Goal: Task Accomplishment & Management: Use online tool/utility

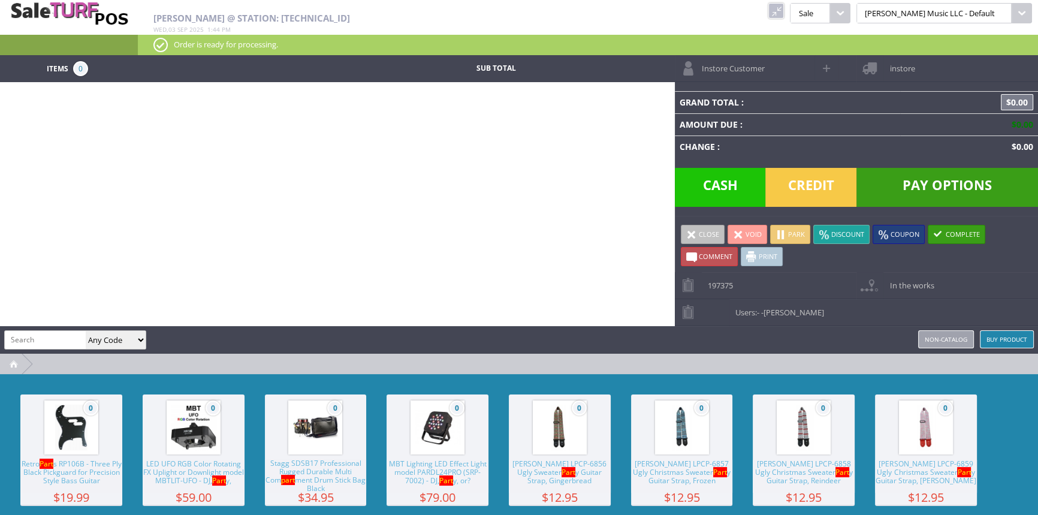
click at [784, 10] on link at bounding box center [776, 11] width 16 height 16
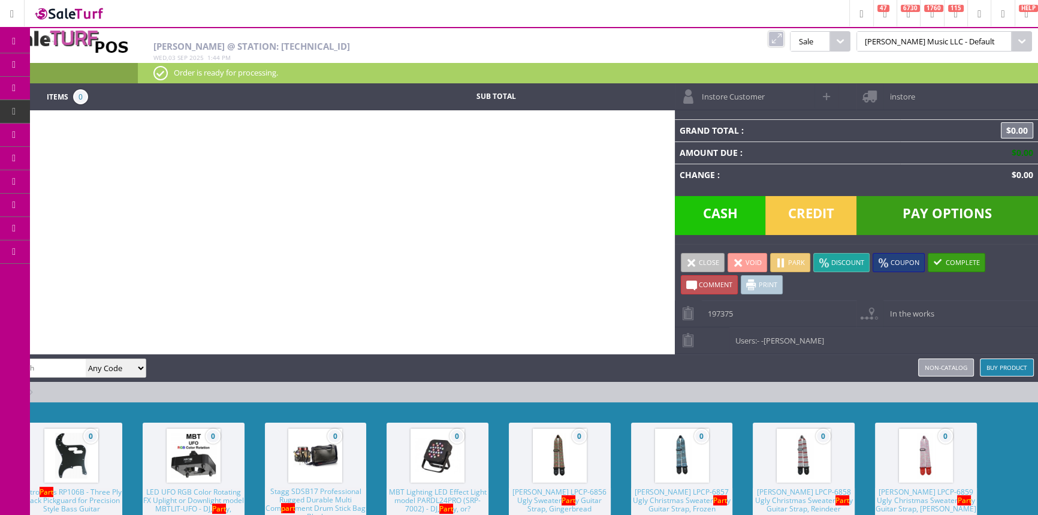
click at [69, 63] on icon at bounding box center [63, 65] width 13 height 10
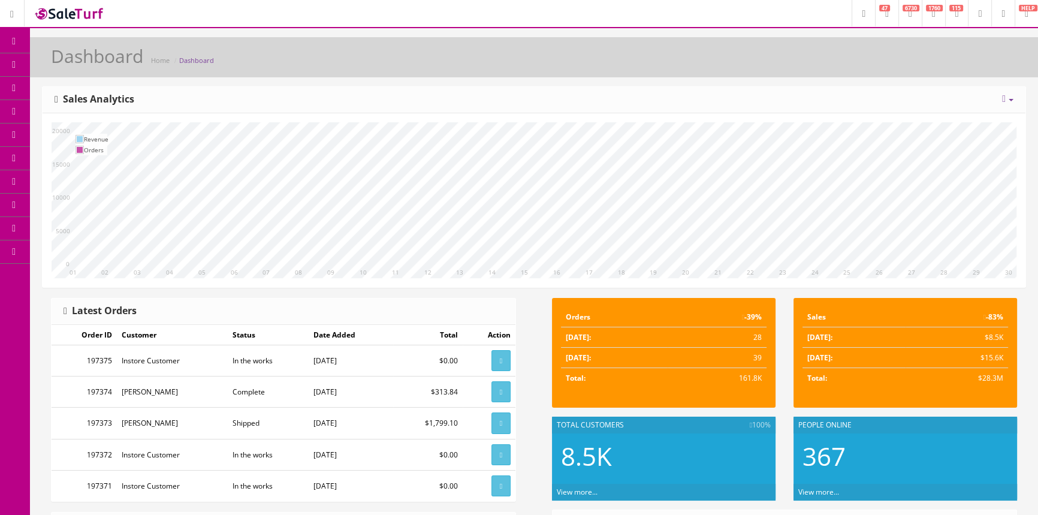
click at [87, 116] on span "POS Console" at bounding box center [92, 111] width 43 height 10
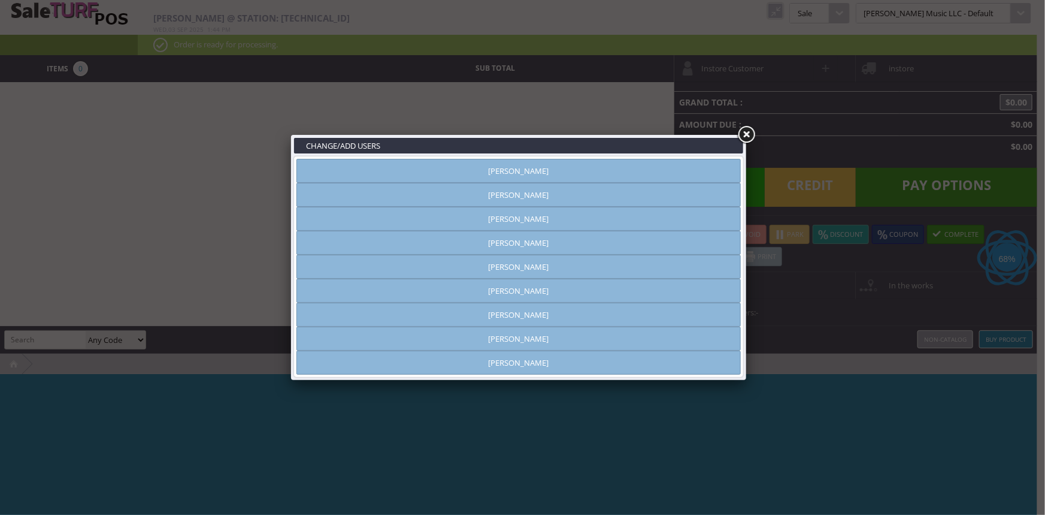
type input "amber helgren"
click at [610, 201] on link "Andrew Nelson" at bounding box center [519, 195] width 445 height 24
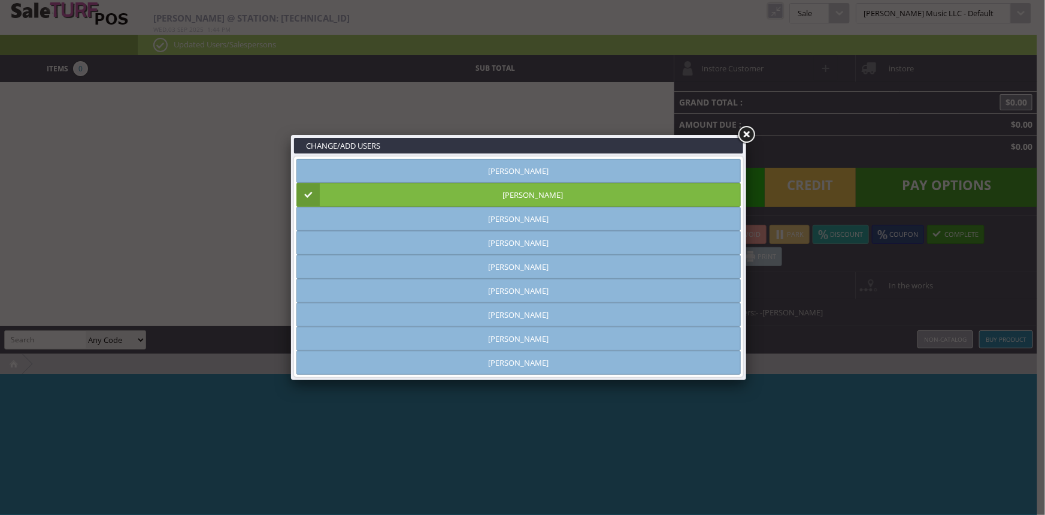
click at [751, 131] on link at bounding box center [747, 135] width 22 height 22
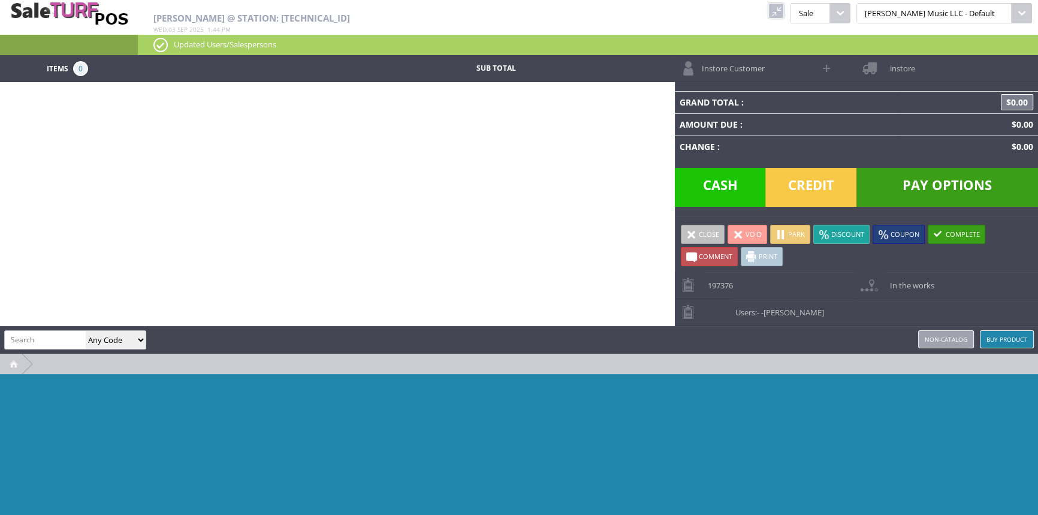
click at [784, 7] on link at bounding box center [776, 11] width 16 height 16
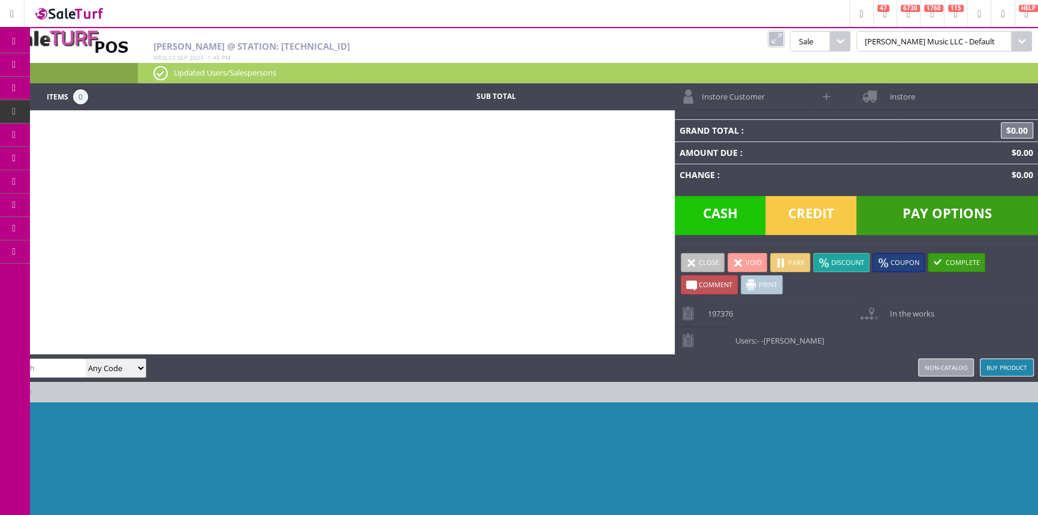
click at [80, 61] on span "Products" at bounding box center [87, 64] width 32 height 11
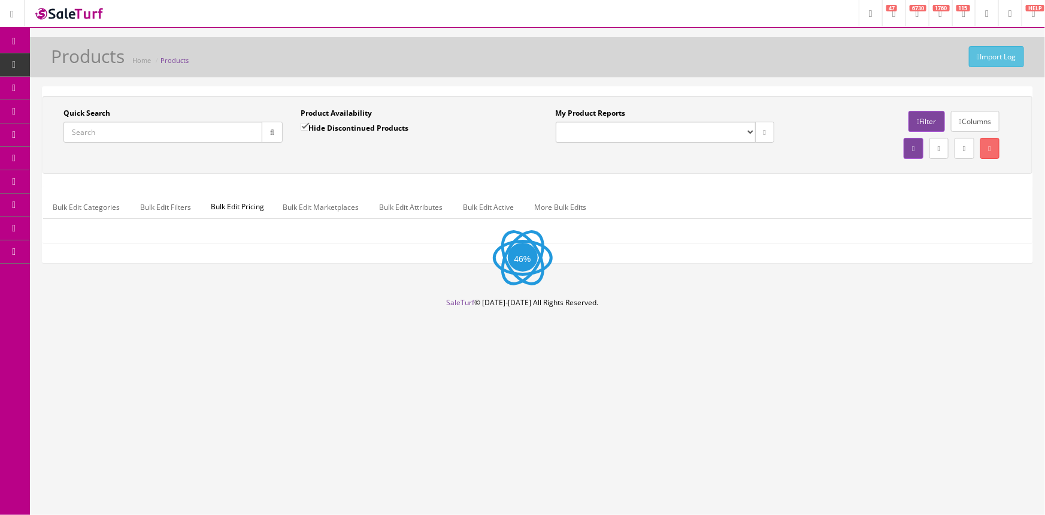
click at [110, 140] on input "Quick Search" at bounding box center [163, 132] width 199 height 21
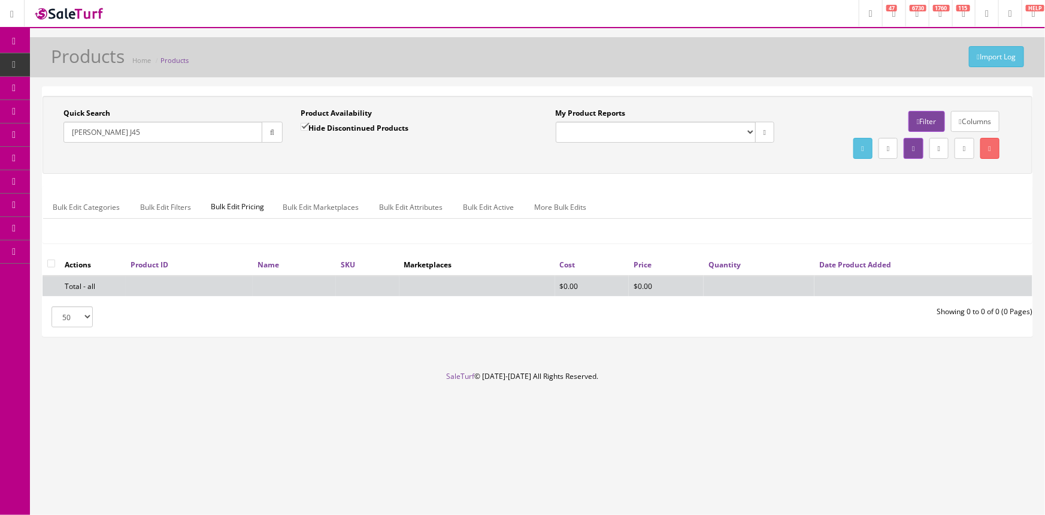
type input "Gibson J45"
click at [309, 125] on input "Hide Discontinued Products" at bounding box center [305, 127] width 8 height 8
checkbox input "false"
drag, startPoint x: 122, startPoint y: 132, endPoint x: 50, endPoint y: 115, distance: 73.4
click at [50, 115] on div "Quick Search Gibson J45 Date From Product Availability Hide Discontinued Produc…" at bounding box center [292, 130] width 492 height 44
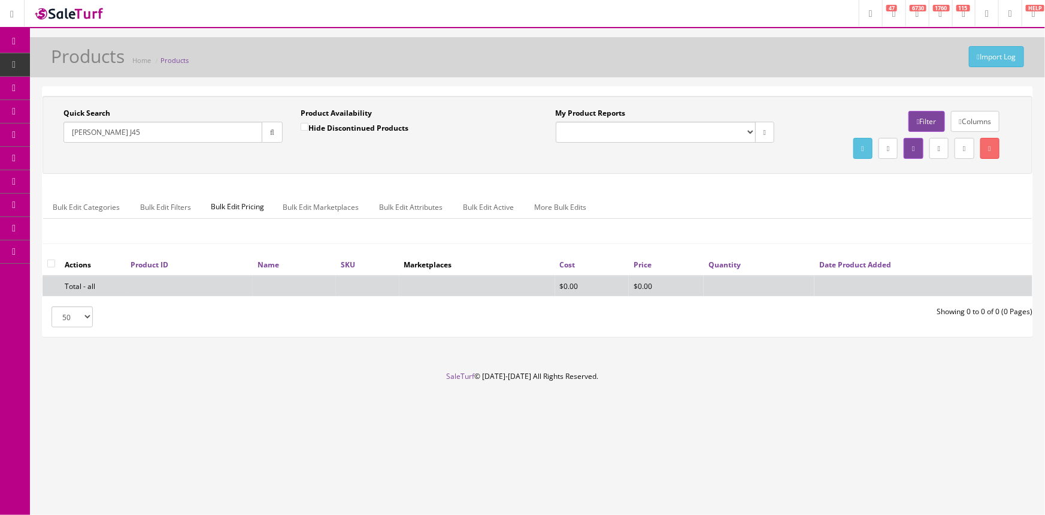
paste input "J-45-50's+case"
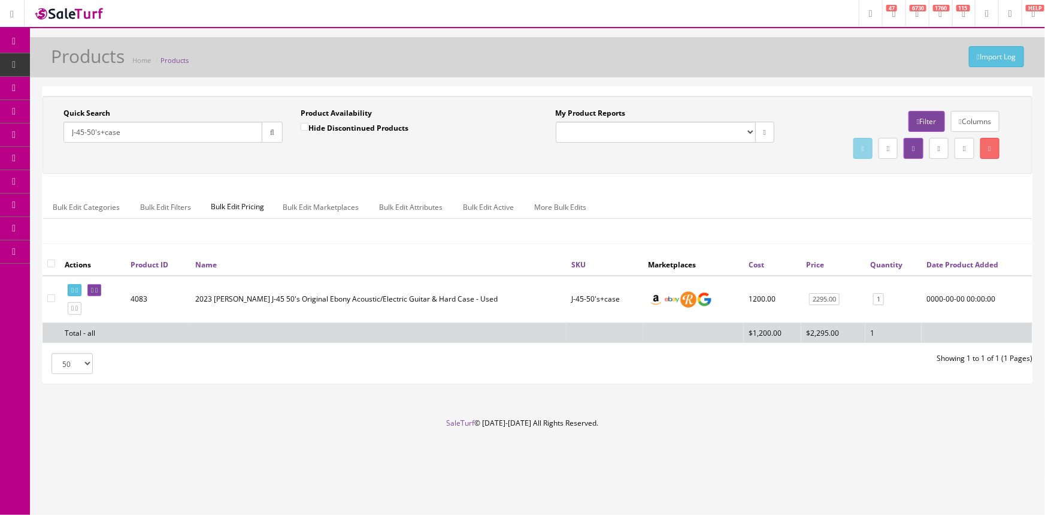
type input "J-45-50's+case"
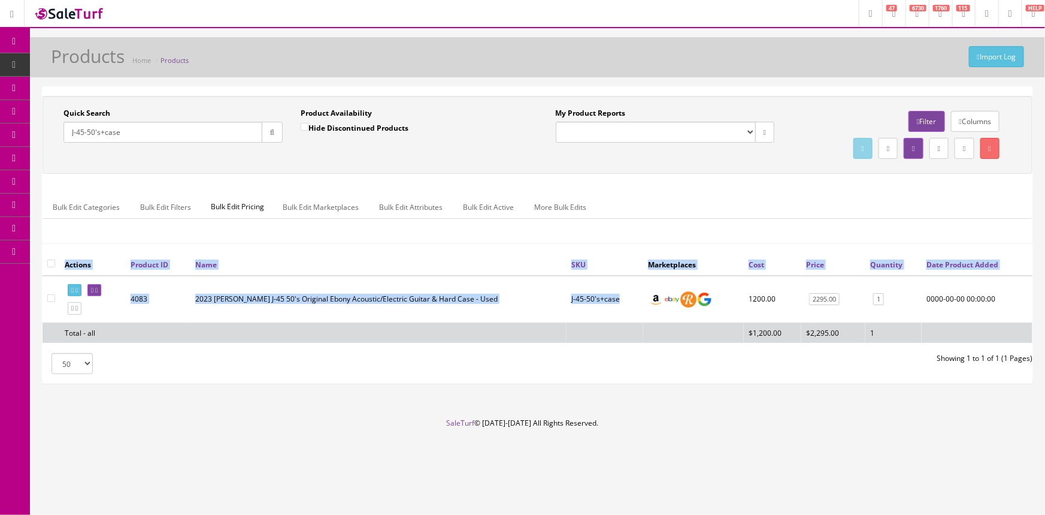
drag, startPoint x: 610, startPoint y: 295, endPoint x: 564, endPoint y: 292, distance: 46.3
click at [564, 292] on div "Actions Product ID Name SKU Marketplaces Cost Price Quantity Date Product Added…" at bounding box center [538, 302] width 990 height 99
click at [576, 305] on td "J-45-50's+case" at bounding box center [605, 299] width 77 height 47
drag, startPoint x: 616, startPoint y: 299, endPoint x: 564, endPoint y: 297, distance: 52.2
click at [564, 299] on div "Actions Product ID Name SKU Marketplaces Cost Price Quantity Date Product Added…" at bounding box center [538, 302] width 990 height 99
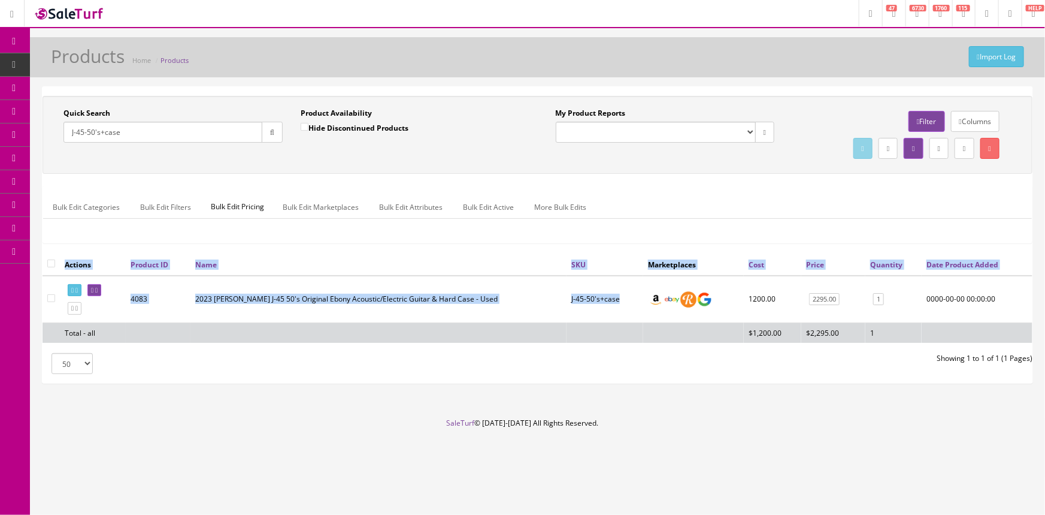
click at [570, 294] on td "J-45-50's+case" at bounding box center [605, 299] width 77 height 47
drag, startPoint x: 566, startPoint y: 303, endPoint x: 574, endPoint y: 306, distance: 9.1
click at [566, 303] on div at bounding box center [563, 302] width 6 height 99
click at [589, 300] on td "J-45-50's+case" at bounding box center [606, 299] width 74 height 47
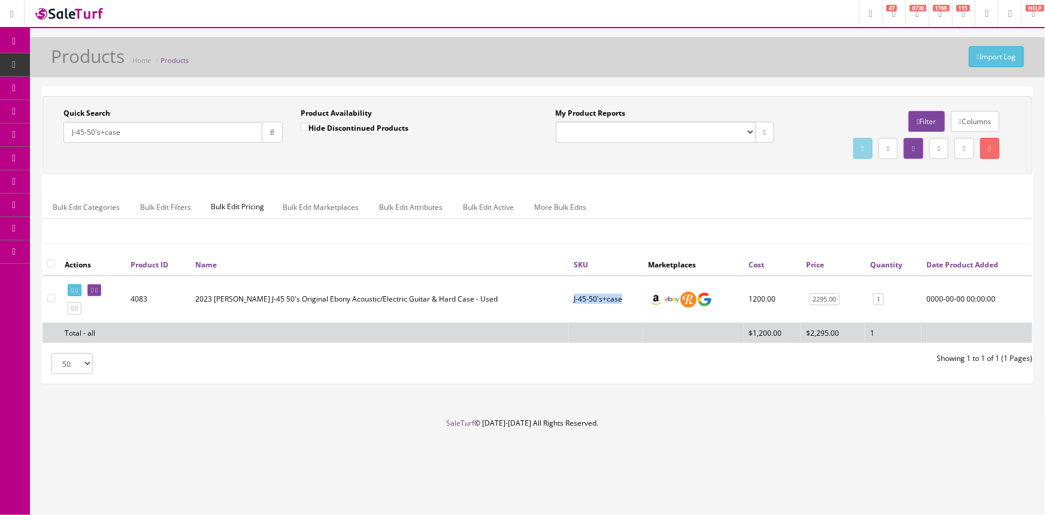
drag, startPoint x: 618, startPoint y: 300, endPoint x: 568, endPoint y: 301, distance: 50.3
click at [569, 301] on td "J-45-50's+case" at bounding box center [606, 299] width 74 height 47
copy td "J-45-50's+case"
click at [131, 59] on link "Products" at bounding box center [93, 64] width 126 height 23
click at [107, 132] on input "Quick Search" at bounding box center [163, 132] width 199 height 21
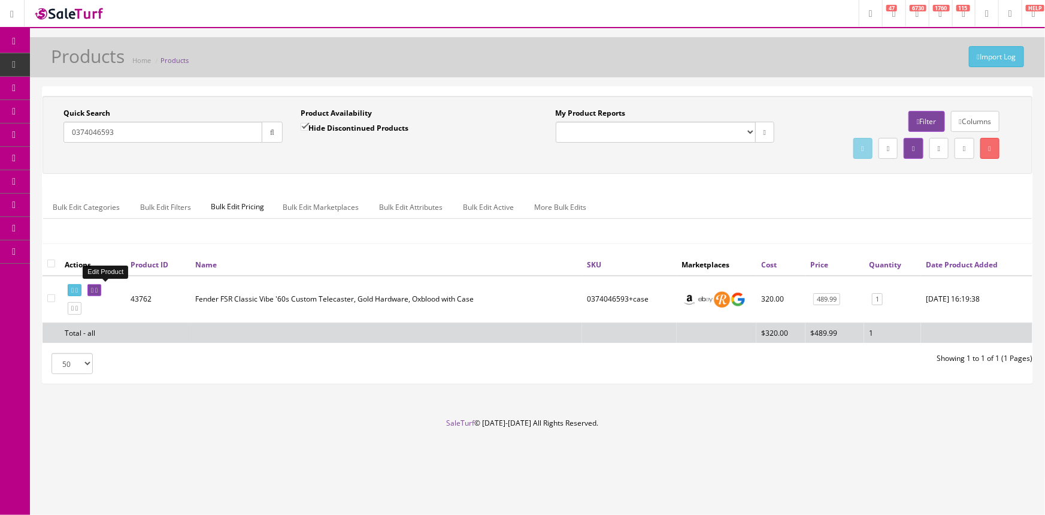
type input "0374046593"
click at [93, 289] on icon at bounding box center [92, 290] width 2 height 7
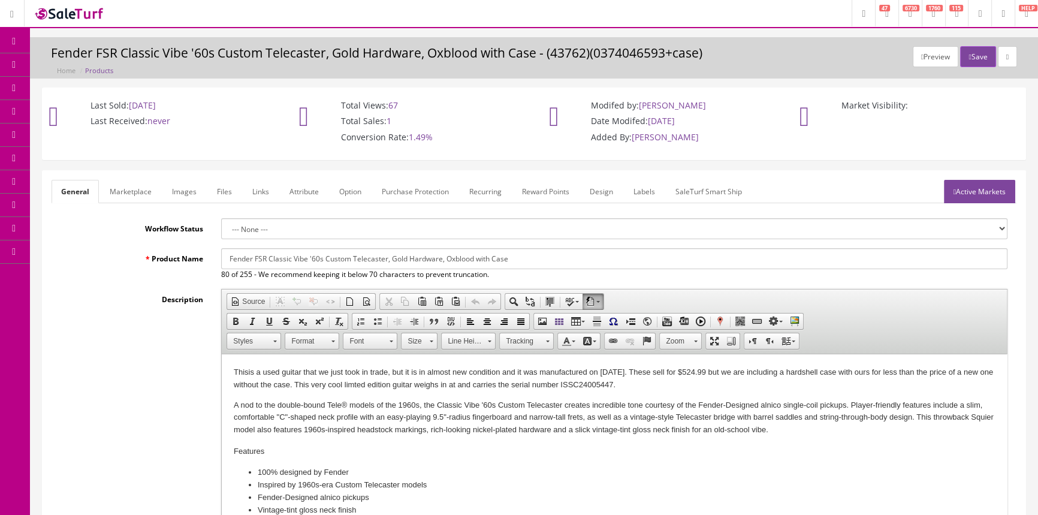
click at [175, 189] on link "Images" at bounding box center [184, 191] width 44 height 23
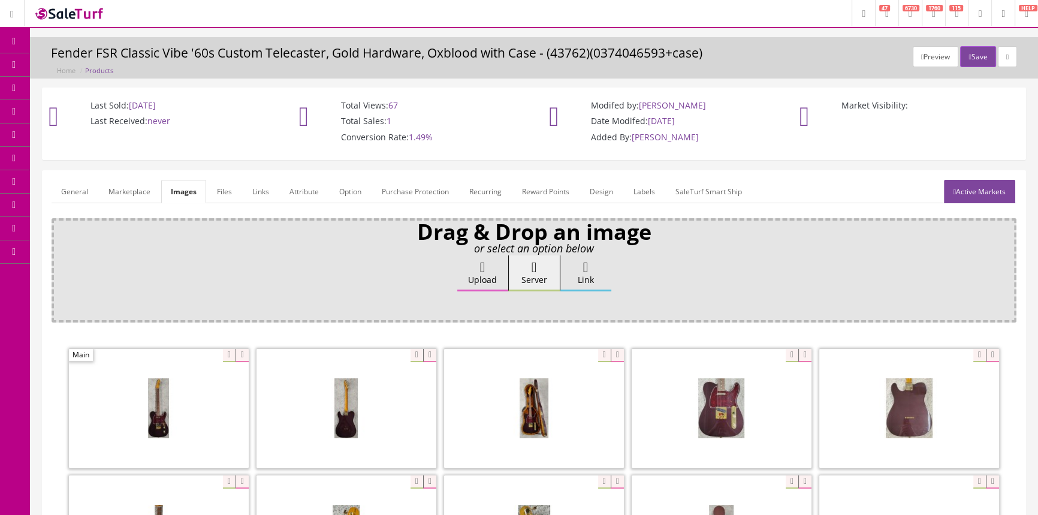
click at [646, 192] on link "Labels" at bounding box center [644, 191] width 41 height 23
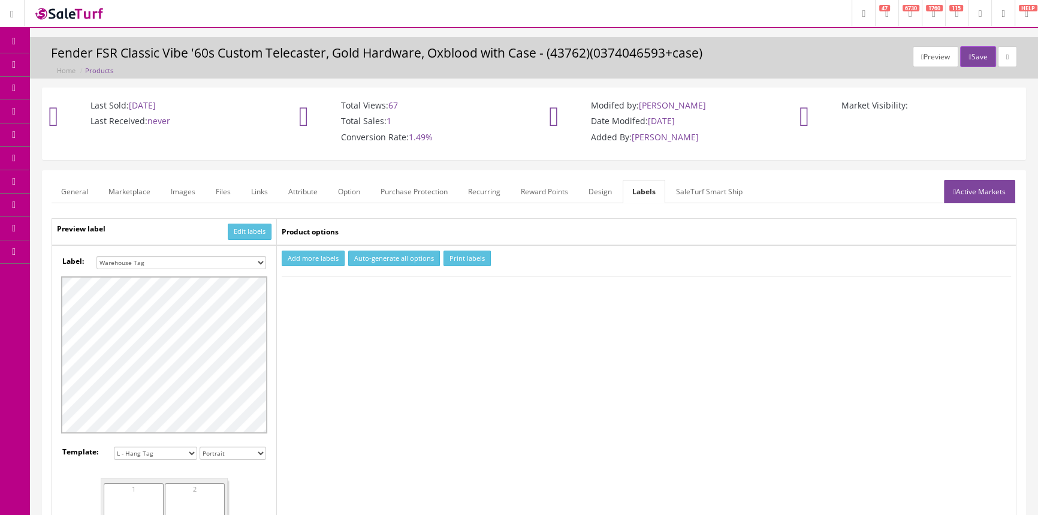
click at [253, 264] on select "Small Label 2 x 1 Label Shoe label 100 barcodes Dymo Label 2 X 1 Sticker Labels…" at bounding box center [181, 262] width 170 height 13
select select "16"
click at [96, 256] on select "Small Label 2 x 1 Label Shoe label 100 barcodes Dymo Label 2 X 1 Sticker Labels…" at bounding box center [181, 262] width 170 height 13
click at [324, 258] on button "Add more labels" at bounding box center [313, 258] width 63 height 16
type input "1"
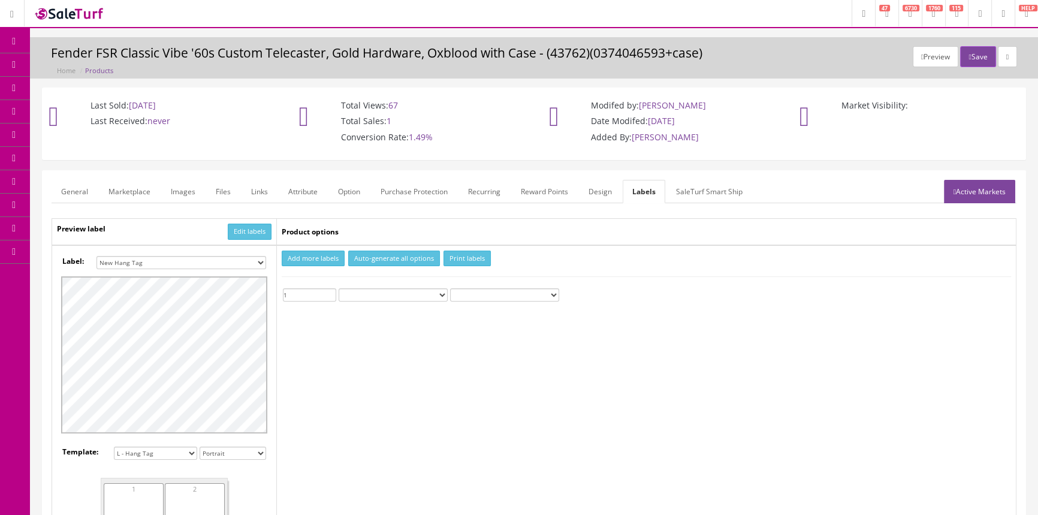
click at [332, 292] on input "1" at bounding box center [309, 294] width 53 height 13
click at [463, 253] on button "Print labels" at bounding box center [466, 258] width 47 height 16
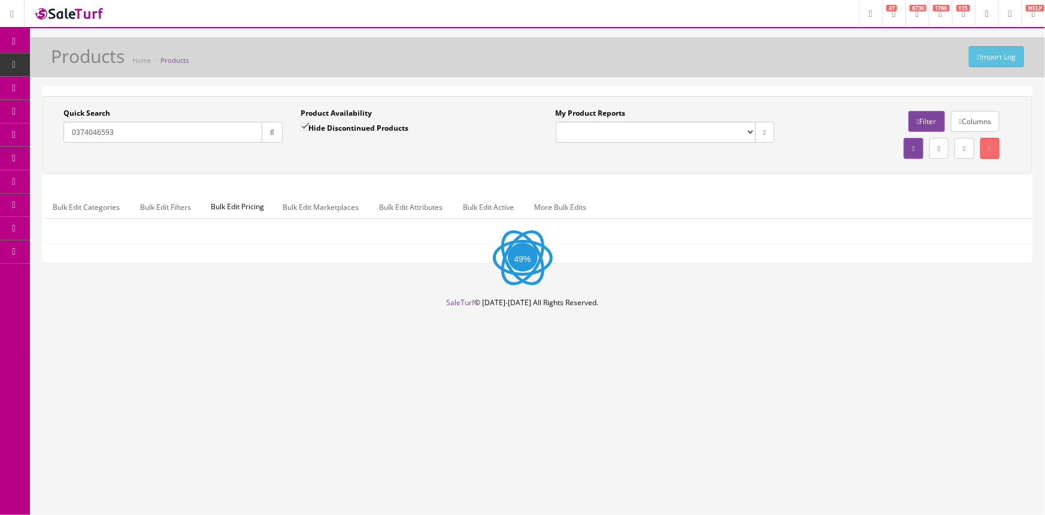
click at [150, 135] on input "0374046593" at bounding box center [163, 132] width 199 height 21
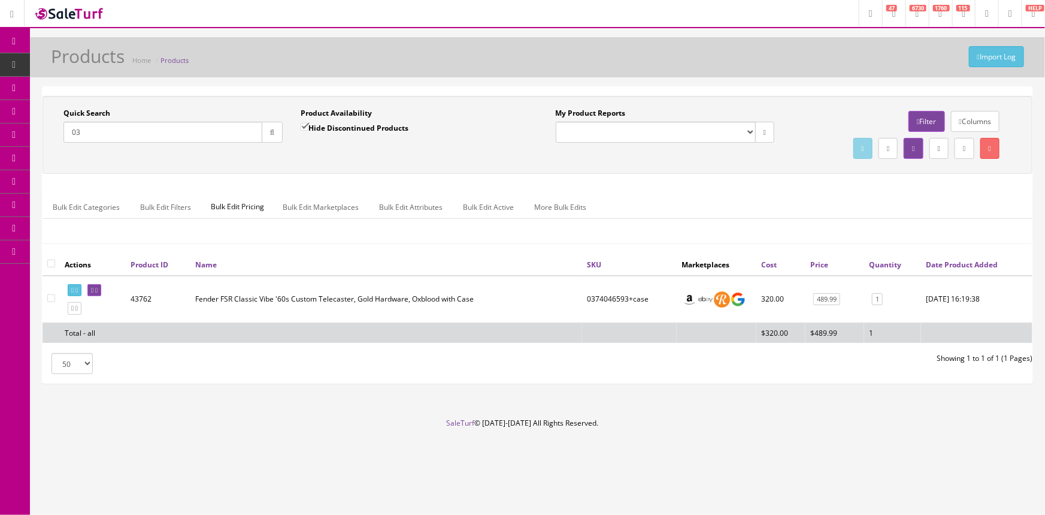
type input "0"
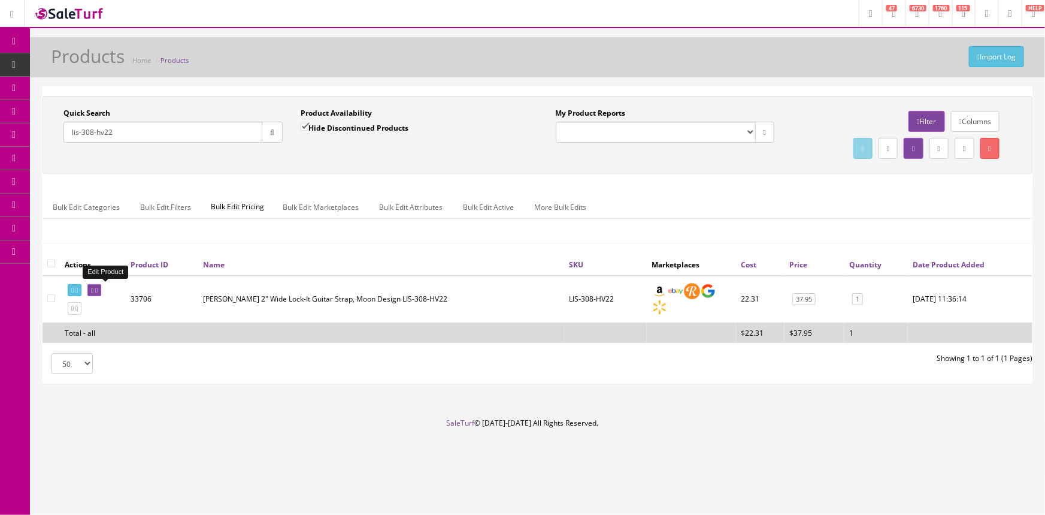
type input "lis-308-hv22"
click at [101, 285] on link at bounding box center [94, 290] width 14 height 13
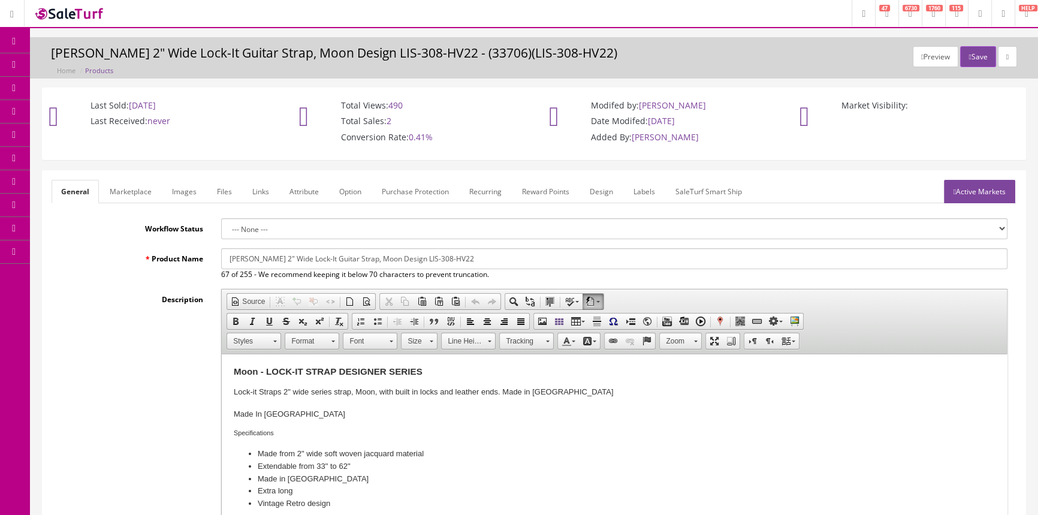
click at [176, 192] on link "Images" at bounding box center [184, 191] width 44 height 23
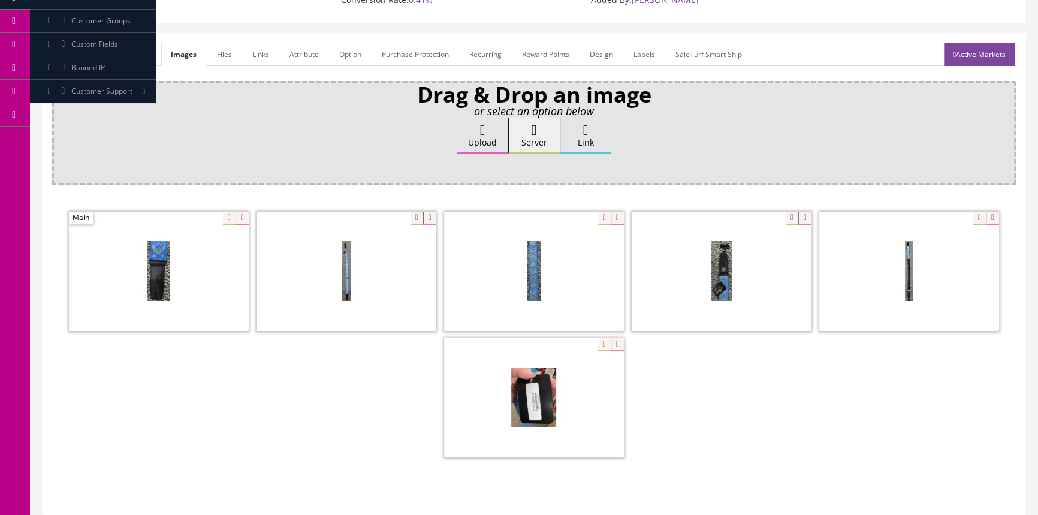
scroll to position [163, 0]
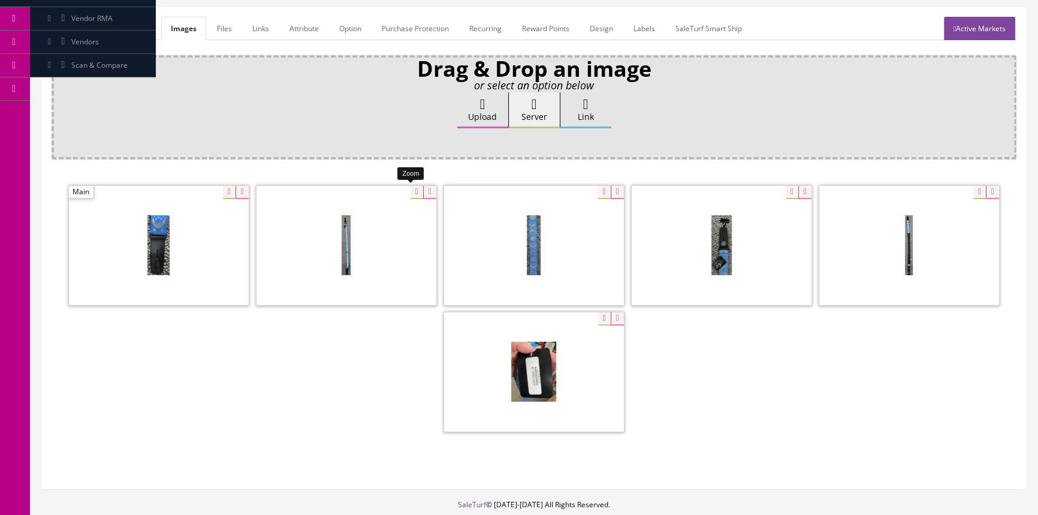
click at [409, 194] on div at bounding box center [346, 245] width 180 height 120
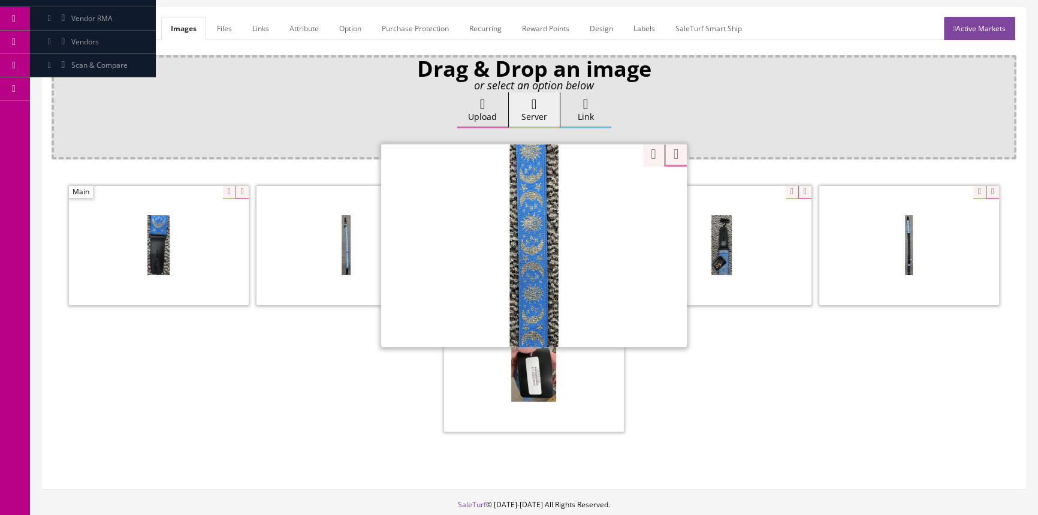
click at [597, 191] on div at bounding box center [534, 245] width 306 height 204
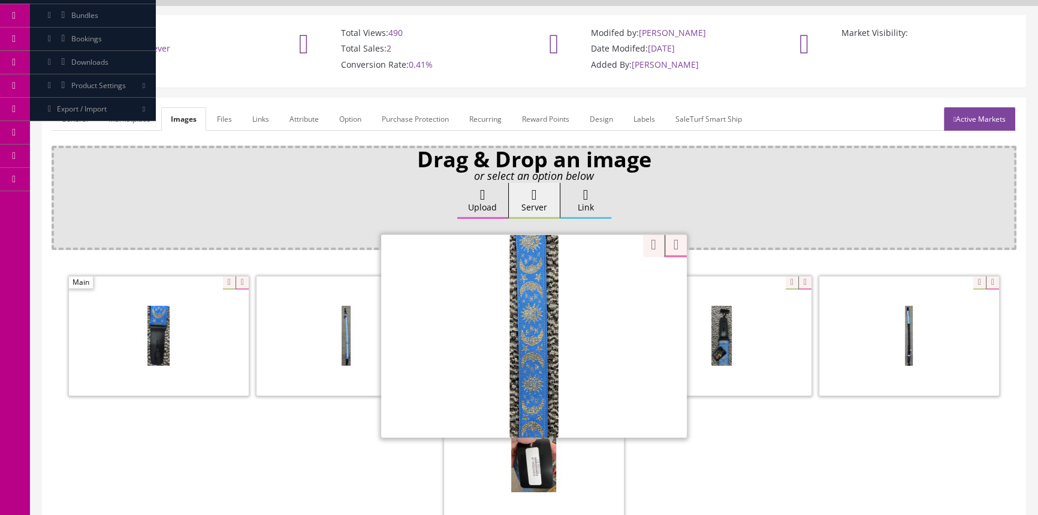
scroll to position [0, 0]
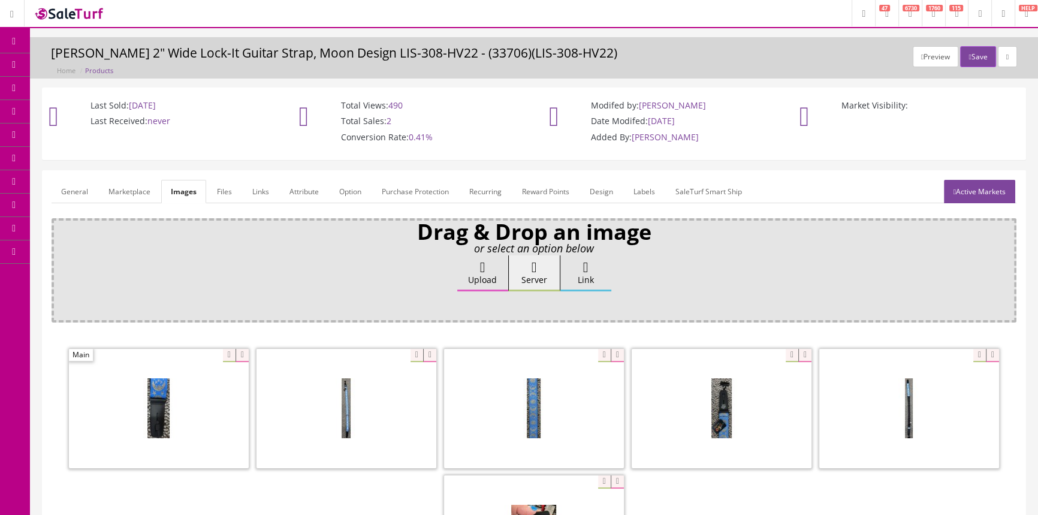
click at [93, 110] on span "POS Console" at bounding box center [92, 111] width 43 height 10
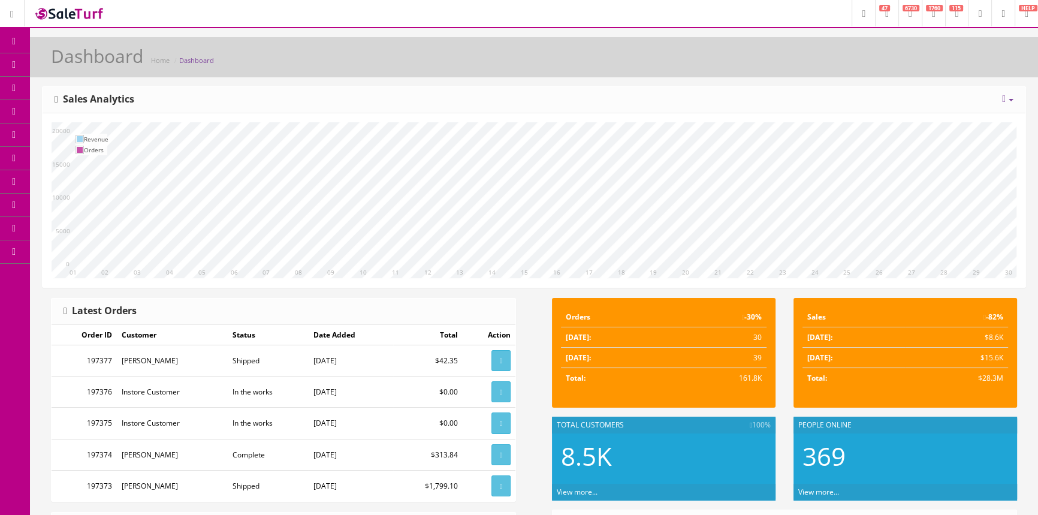
click at [87, 108] on span "POS Console" at bounding box center [92, 111] width 43 height 10
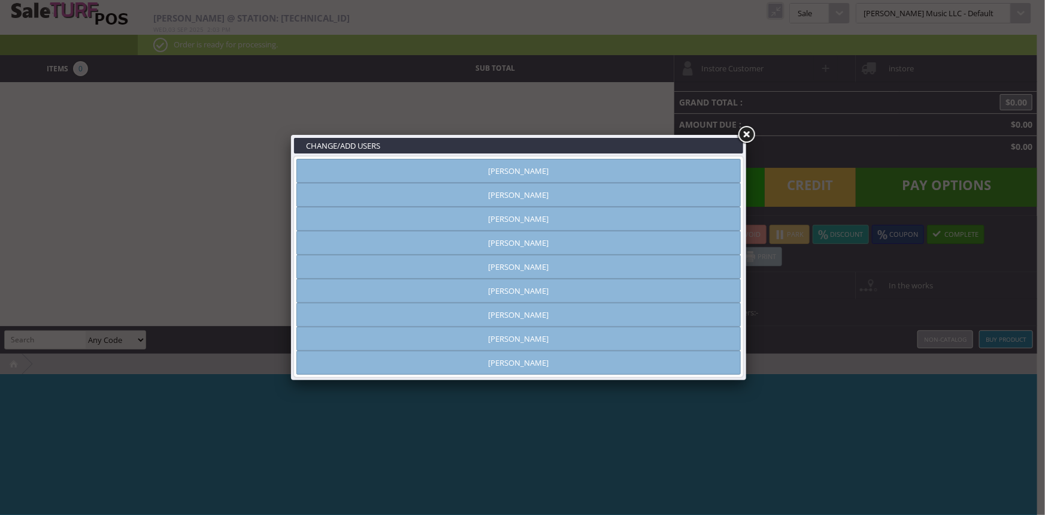
type input "amber helgren"
drag, startPoint x: 599, startPoint y: 168, endPoint x: 621, endPoint y: 161, distance: 23.3
click at [601, 168] on link "[PERSON_NAME]" at bounding box center [519, 171] width 445 height 24
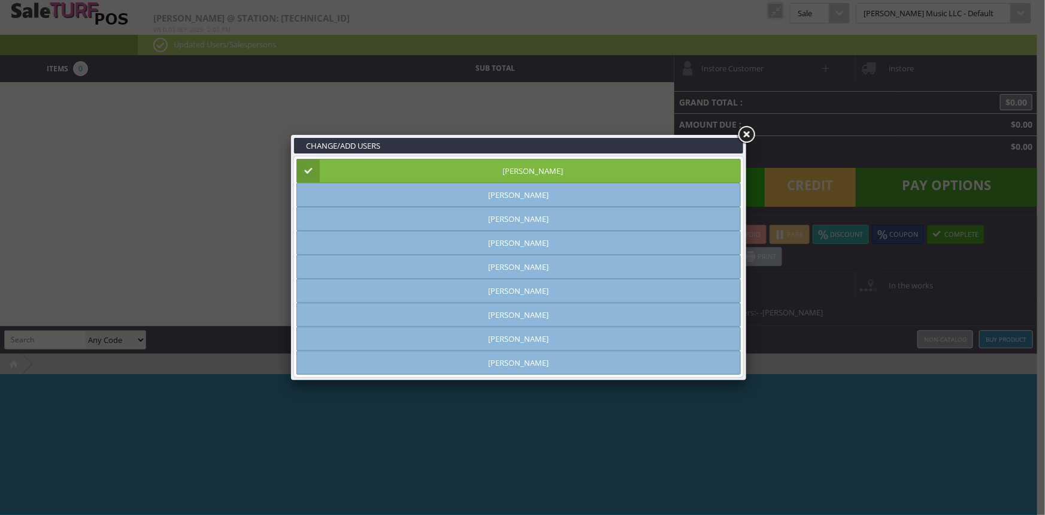
click at [748, 132] on link at bounding box center [747, 135] width 22 height 22
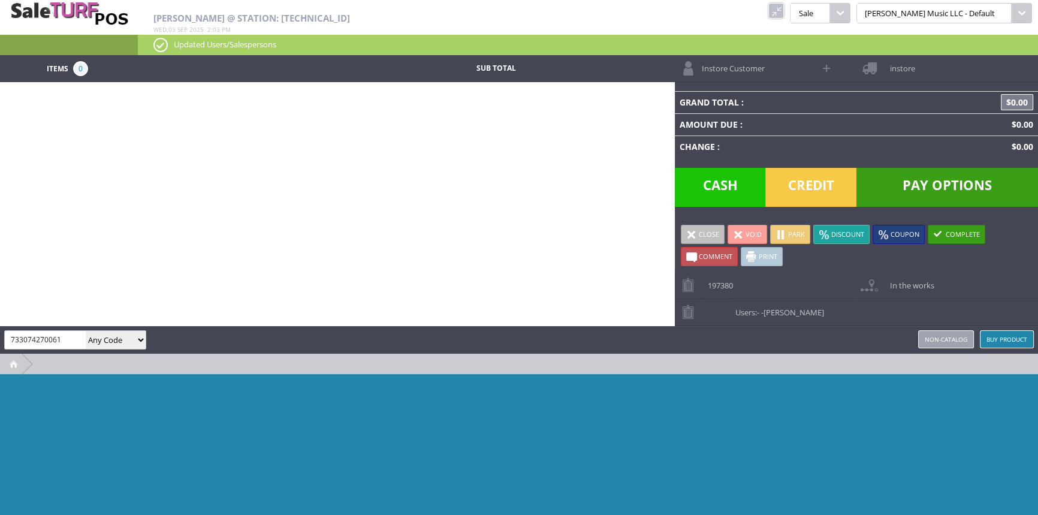
type input "733074270061"
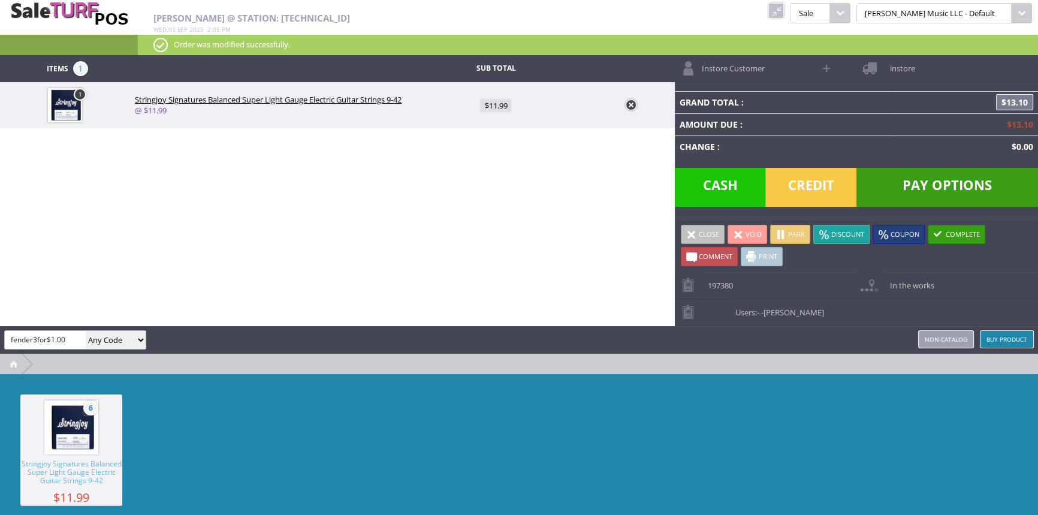
type input "fender3for$1.00"
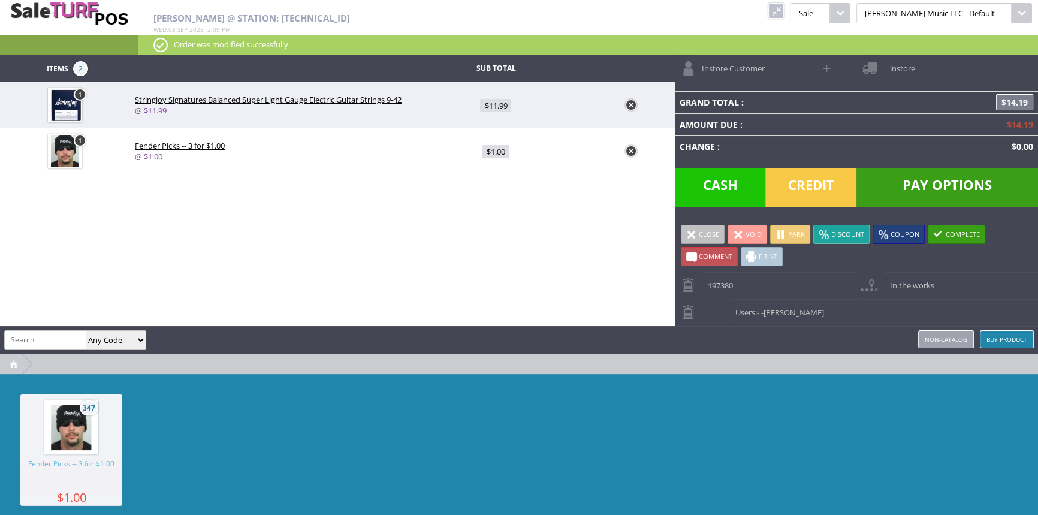
click at [784, 9] on link at bounding box center [776, 11] width 16 height 16
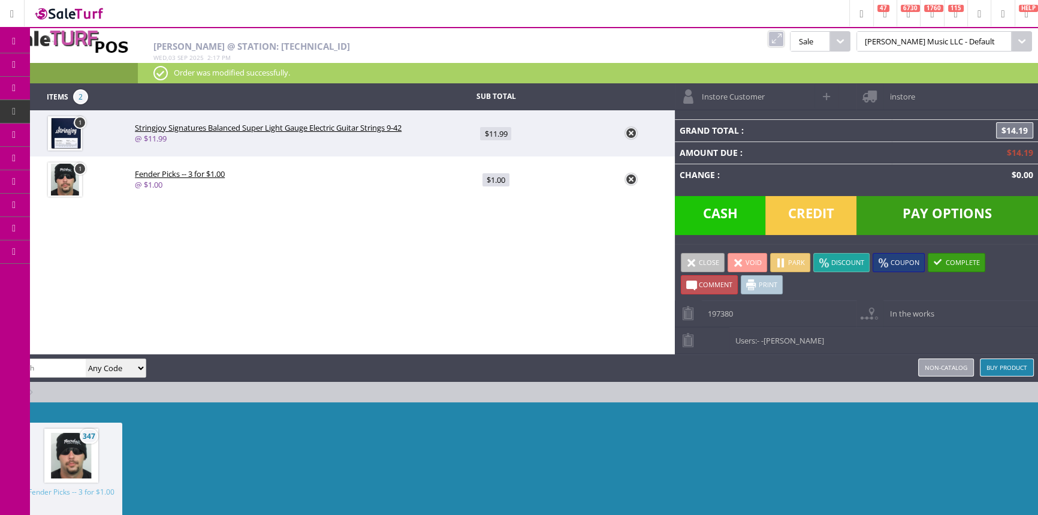
click at [928, 215] on span "Pay Options" at bounding box center [947, 215] width 182 height 39
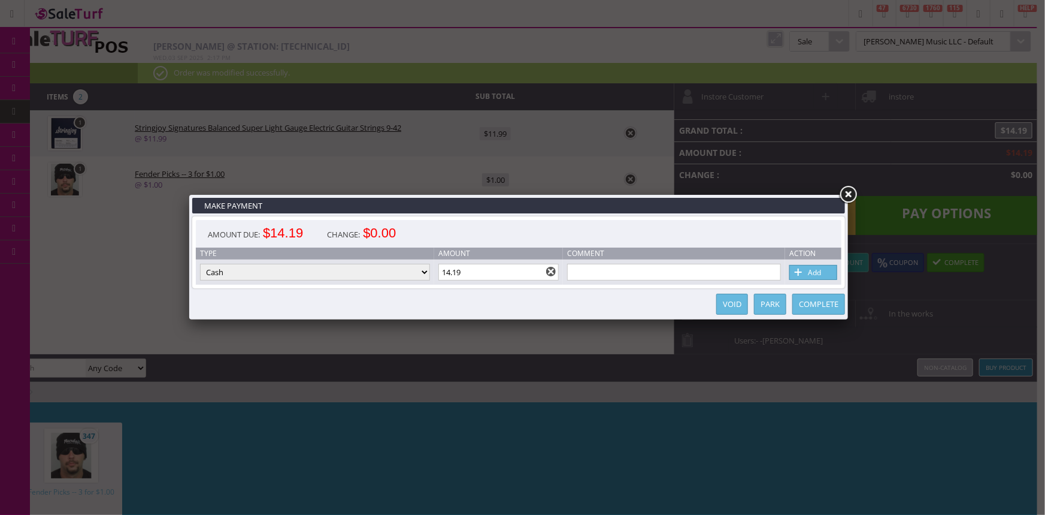
click at [815, 271] on link "Add" at bounding box center [814, 272] width 48 height 15
type input "0"
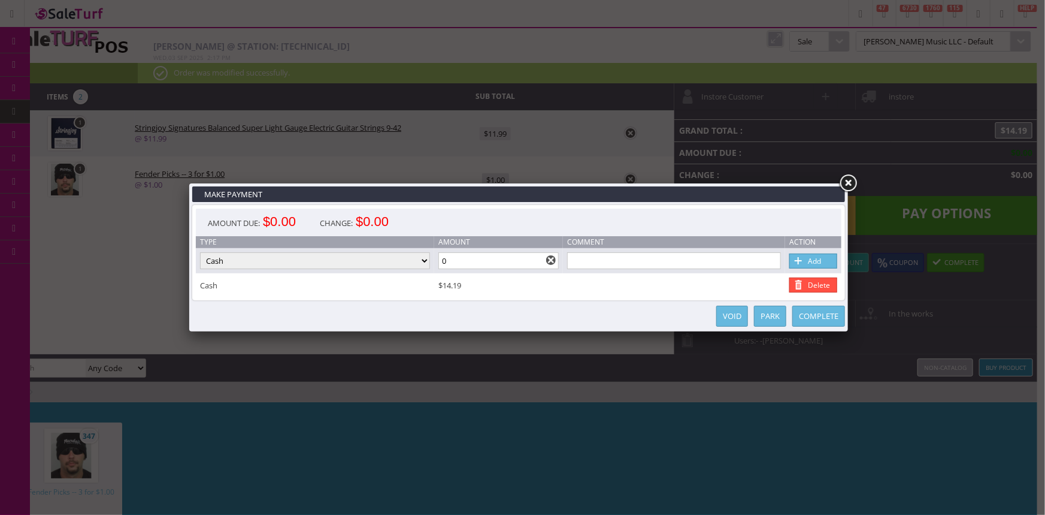
click at [818, 313] on link "Complete" at bounding box center [819, 316] width 53 height 21
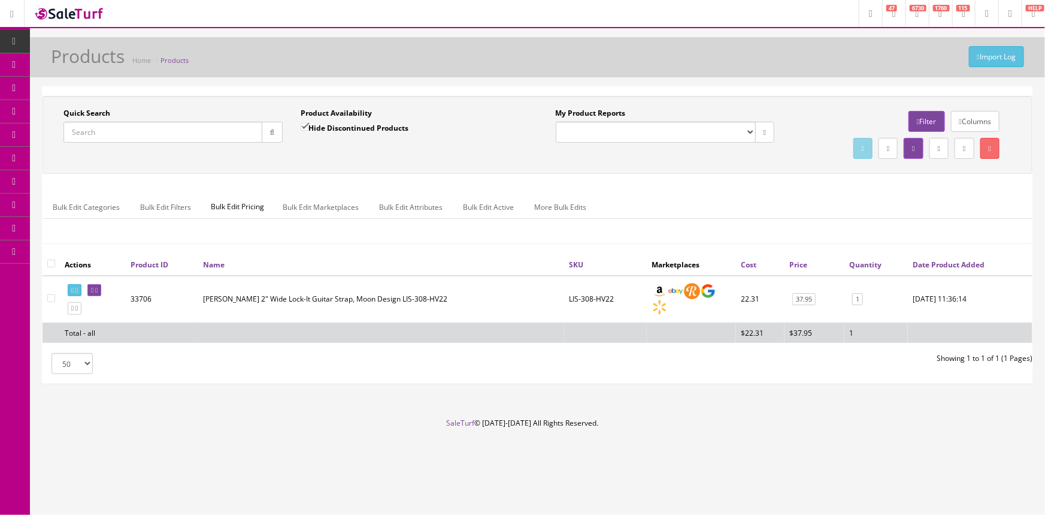
click at [155, 134] on input "Quick Search" at bounding box center [163, 132] width 199 height 21
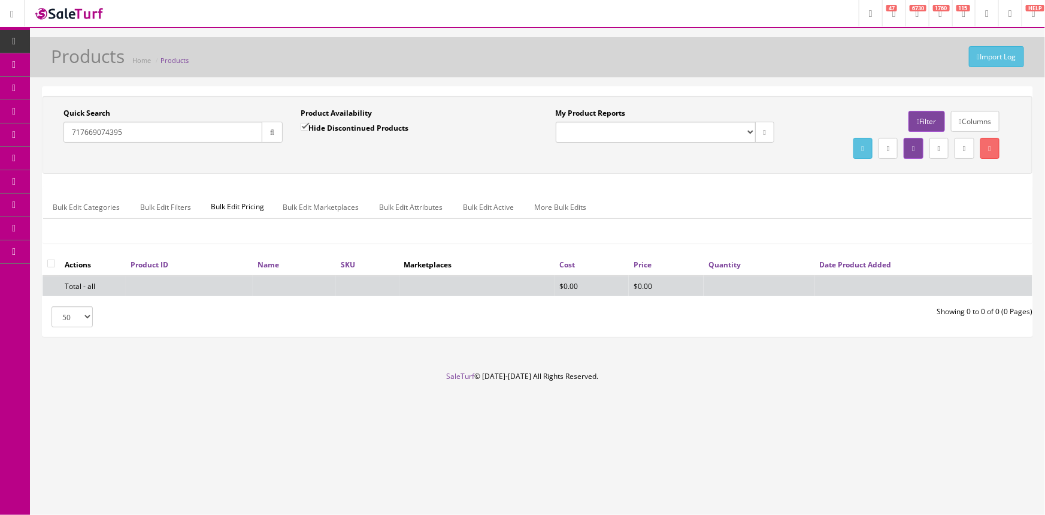
type input "717669074395"
click at [304, 126] on input "Hide Discontinued Products" at bounding box center [305, 127] width 8 height 8
checkbox input "false"
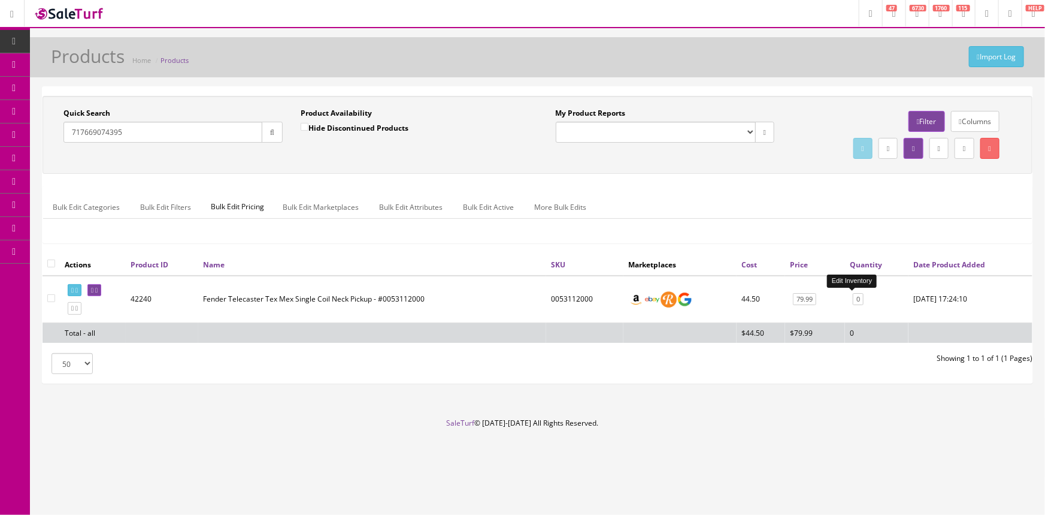
click at [854, 299] on link "0" at bounding box center [858, 299] width 11 height 13
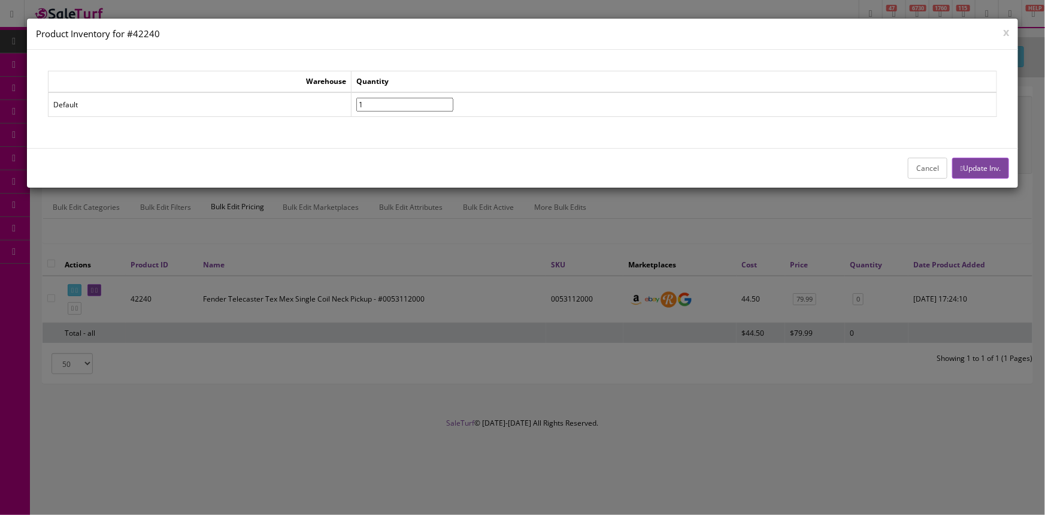
type input"] "1"
click at [454, 99] on input"] "1" at bounding box center [404, 105] width 97 height 14
click at [962, 165] on button "Update Inv." at bounding box center [981, 168] width 57 height 21
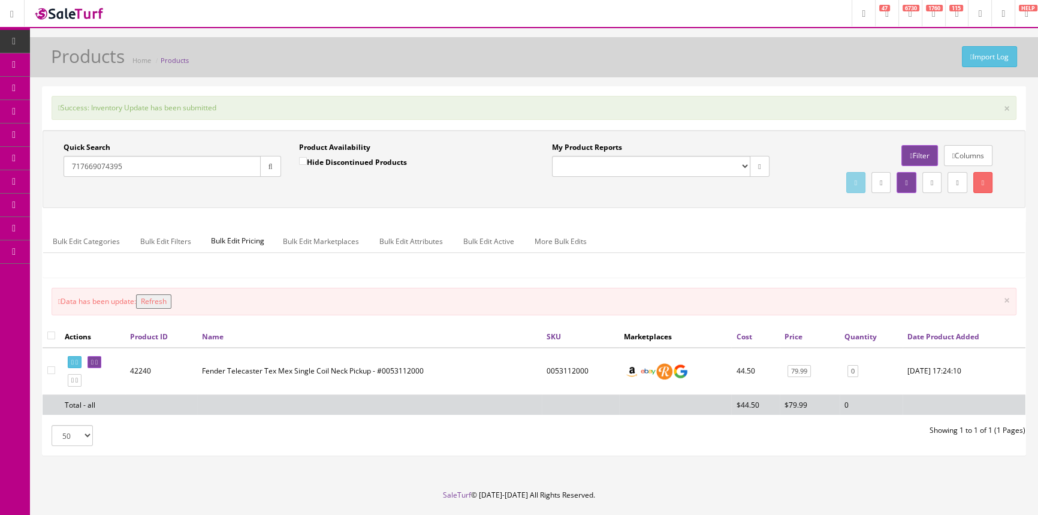
click at [149, 302] on button "Refresh" at bounding box center [153, 301] width 35 height 14
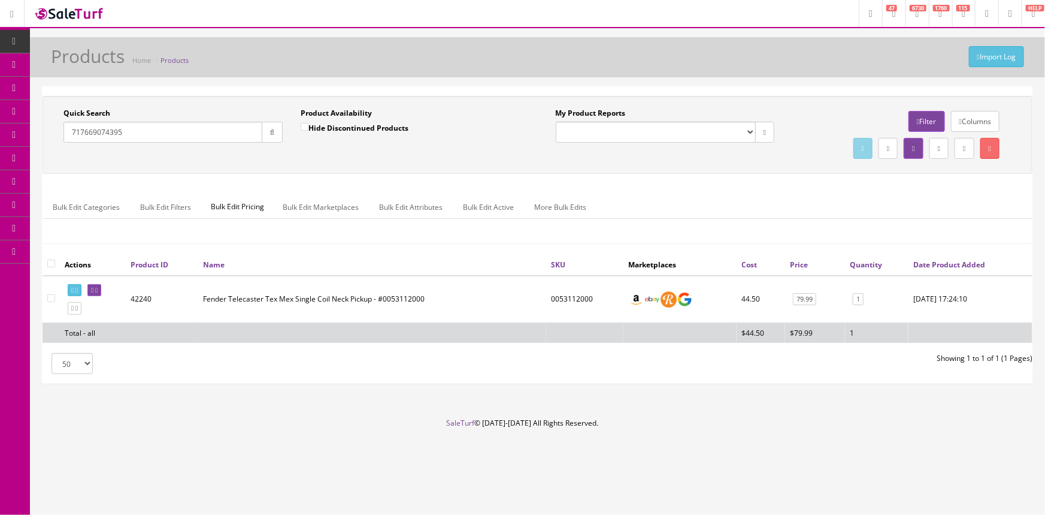
click at [210, 128] on input "717669074395" at bounding box center [163, 132] width 199 height 21
type input "7"
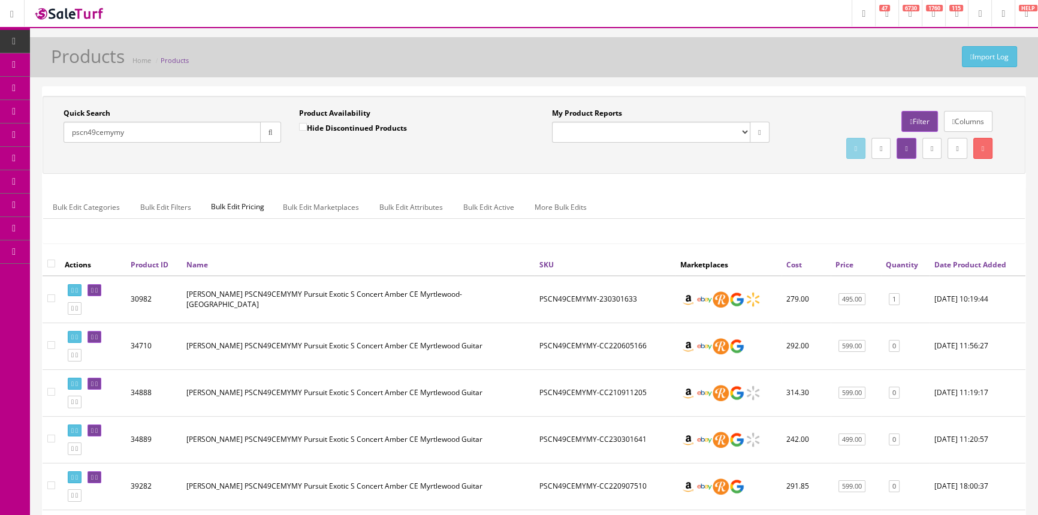
type input "pscn49cemymy"
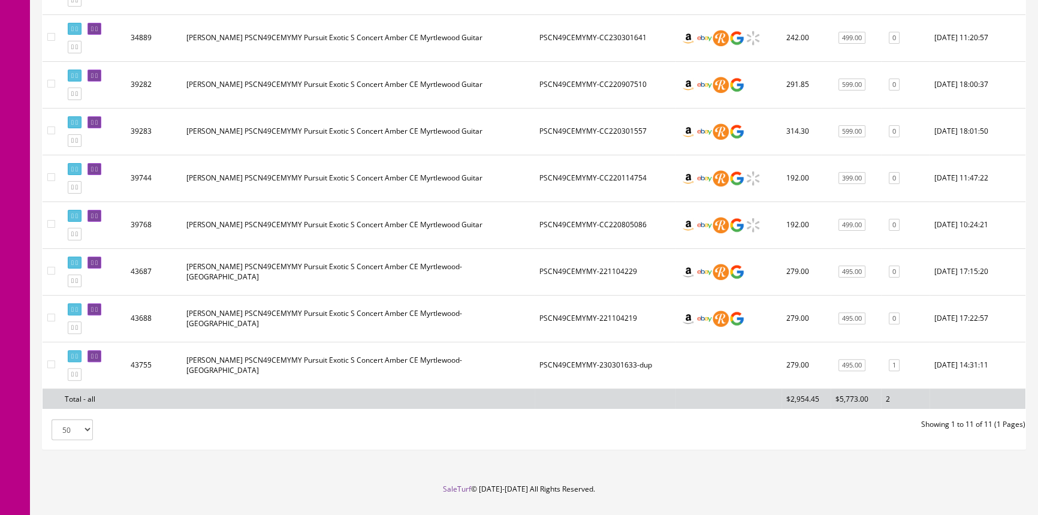
scroll to position [425, 0]
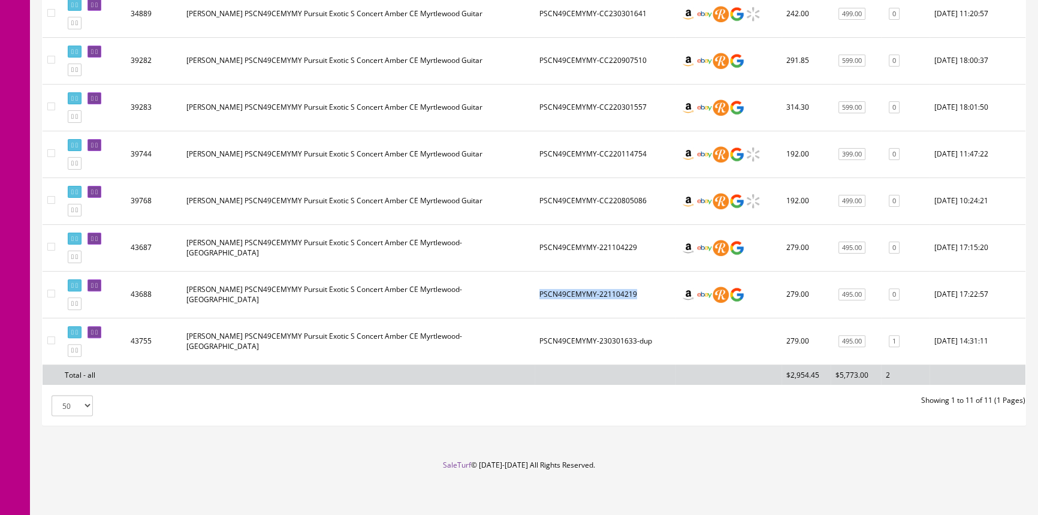
drag, startPoint x: 539, startPoint y: 289, endPoint x: 634, endPoint y: 291, distance: 95.3
click at [634, 291] on td "PSCN49CEMYMY-221104219" at bounding box center [604, 294] width 141 height 47
copy td "PSCN49CEMYMY-221104219"
click at [93, 282] on icon at bounding box center [92, 285] width 2 height 7
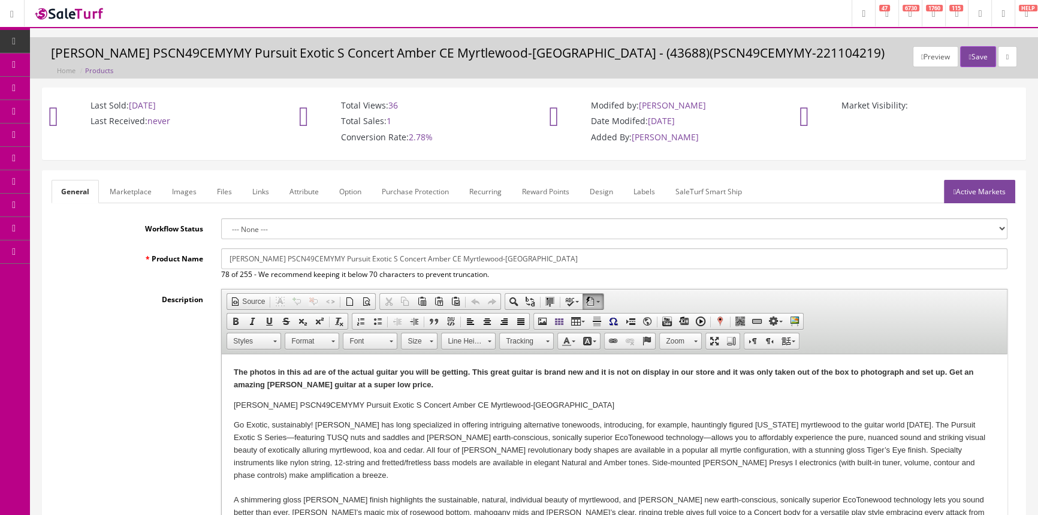
click at [180, 186] on link "Images" at bounding box center [184, 191] width 44 height 23
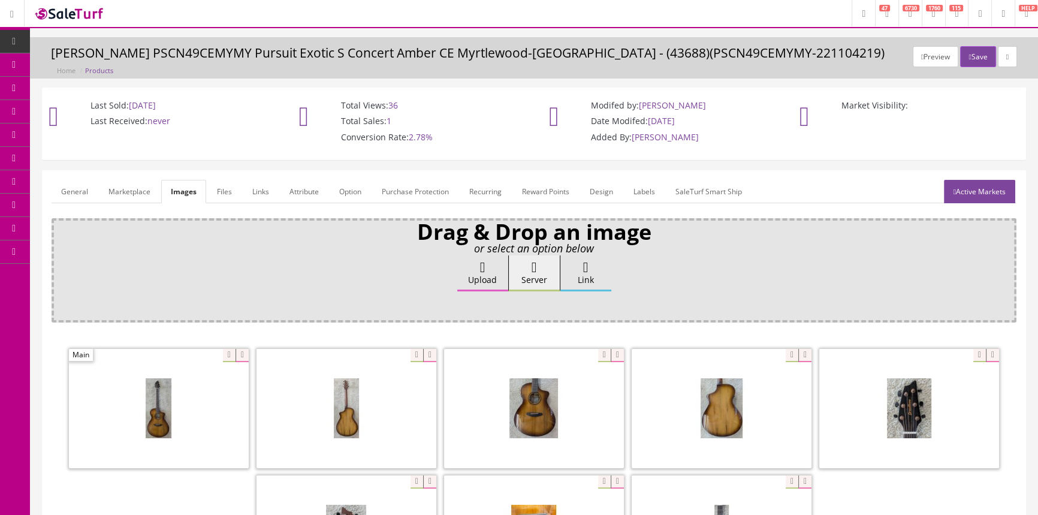
click at [80, 189] on link "General" at bounding box center [75, 191] width 46 height 23
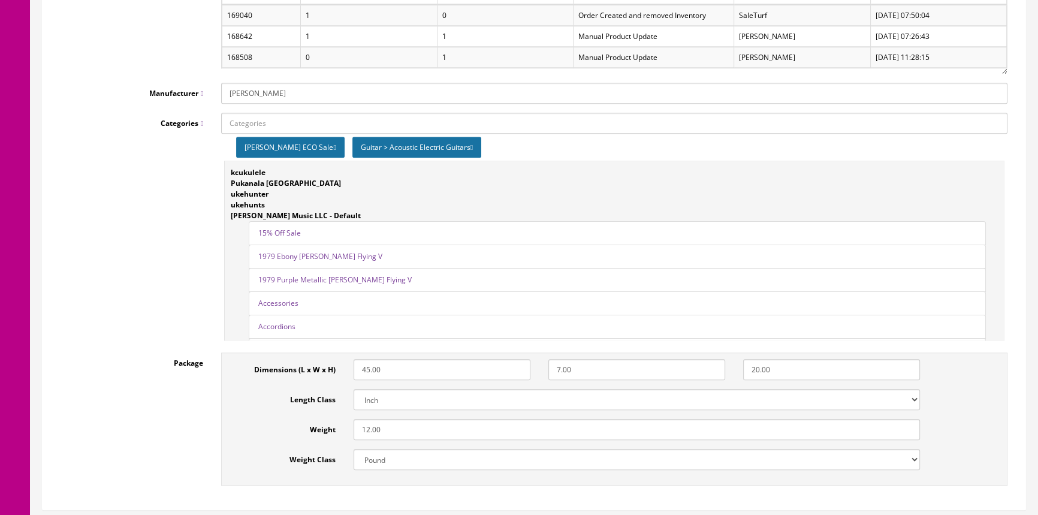
scroll to position [16, 0]
